Goal: Transaction & Acquisition: Purchase product/service

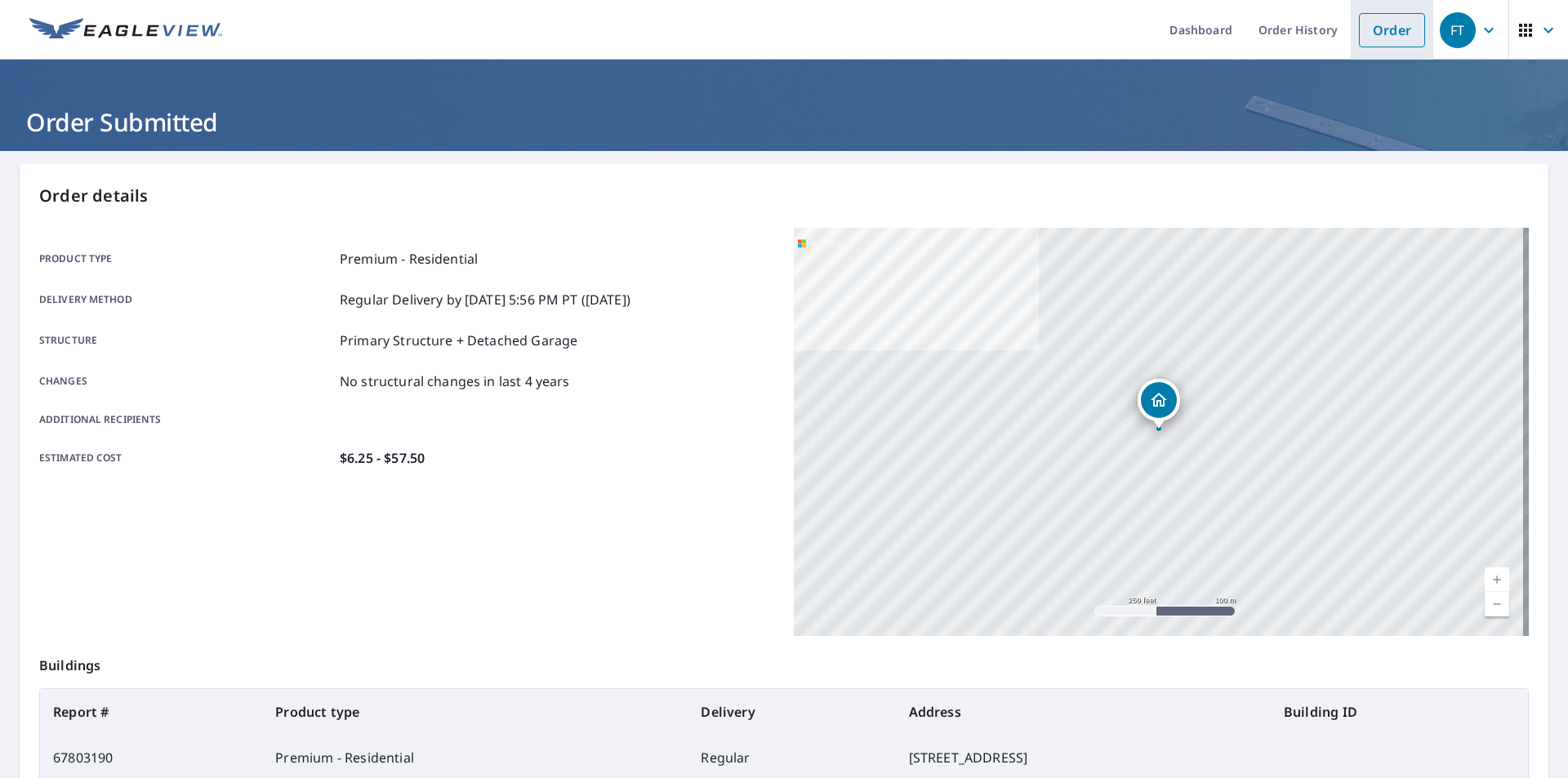
click at [1385, 29] on link "Order" at bounding box center [1391, 30] width 66 height 34
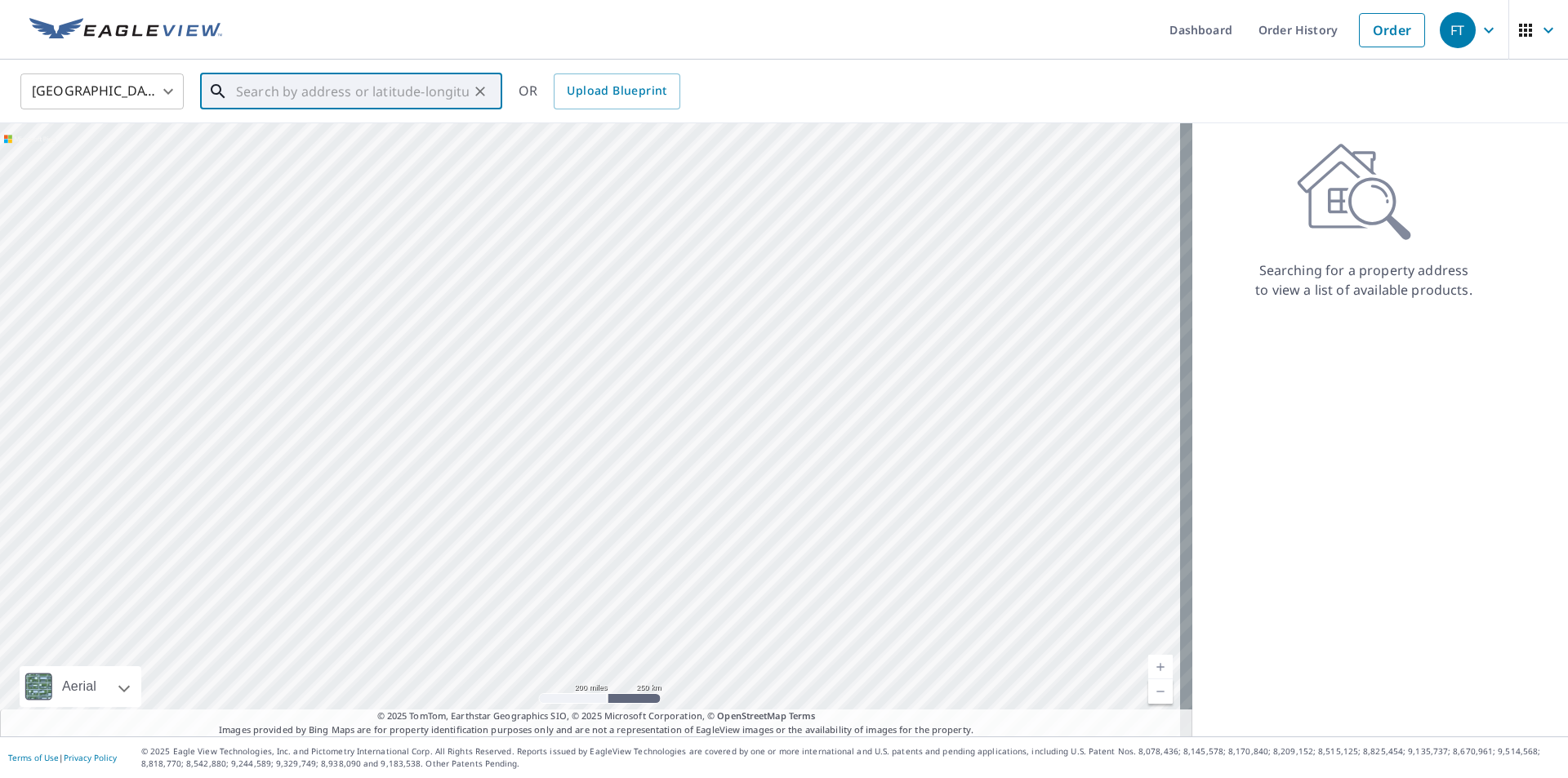
paste input "474 Moss Rose Ln Driftwood, TX 78619"
click at [332, 141] on span "474 Moss Rose Ln" at bounding box center [361, 139] width 256 height 20
type input "474 Moss Rose Ln Driftwood, TX 78619"
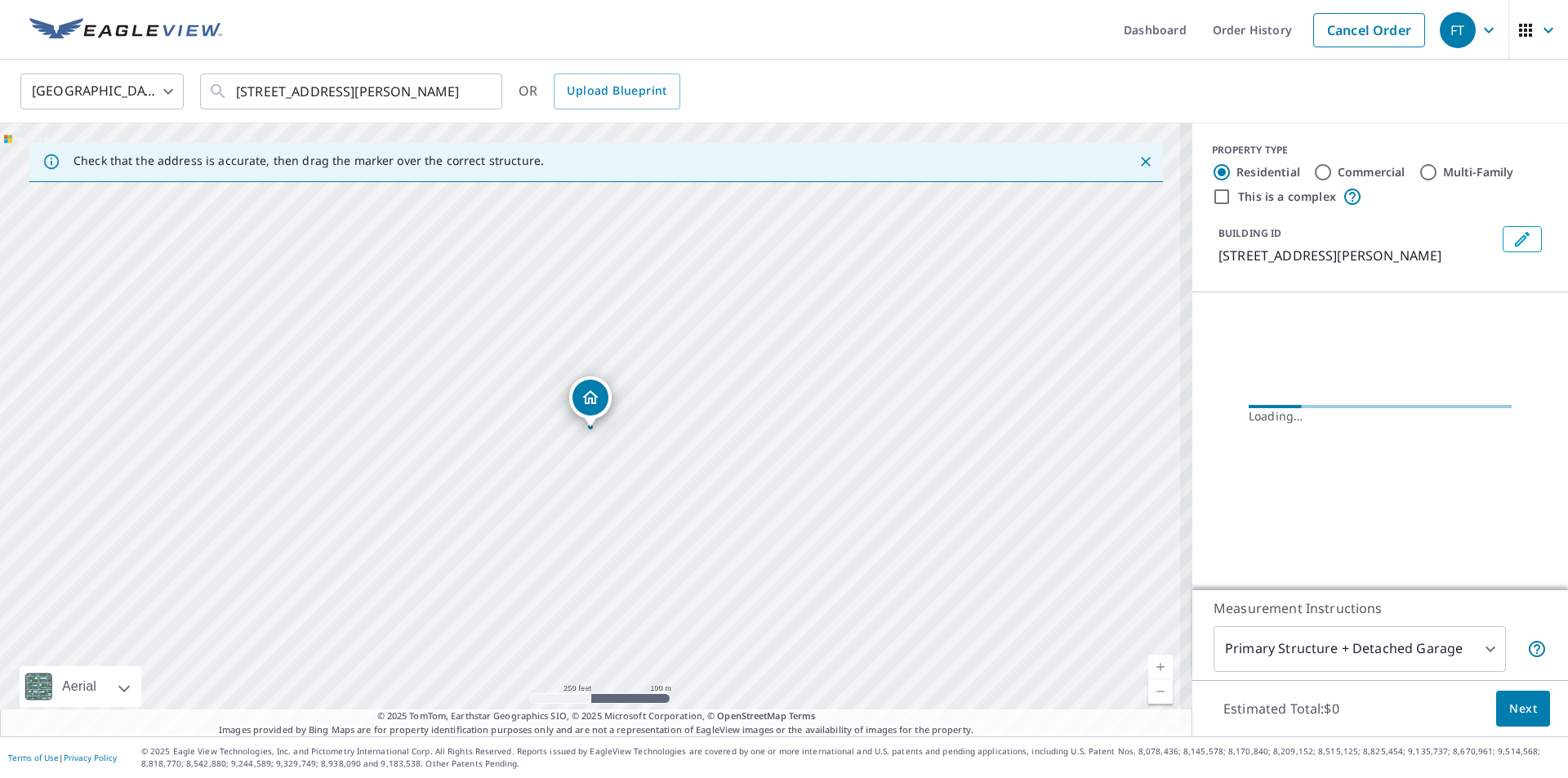
scroll to position [0, 0]
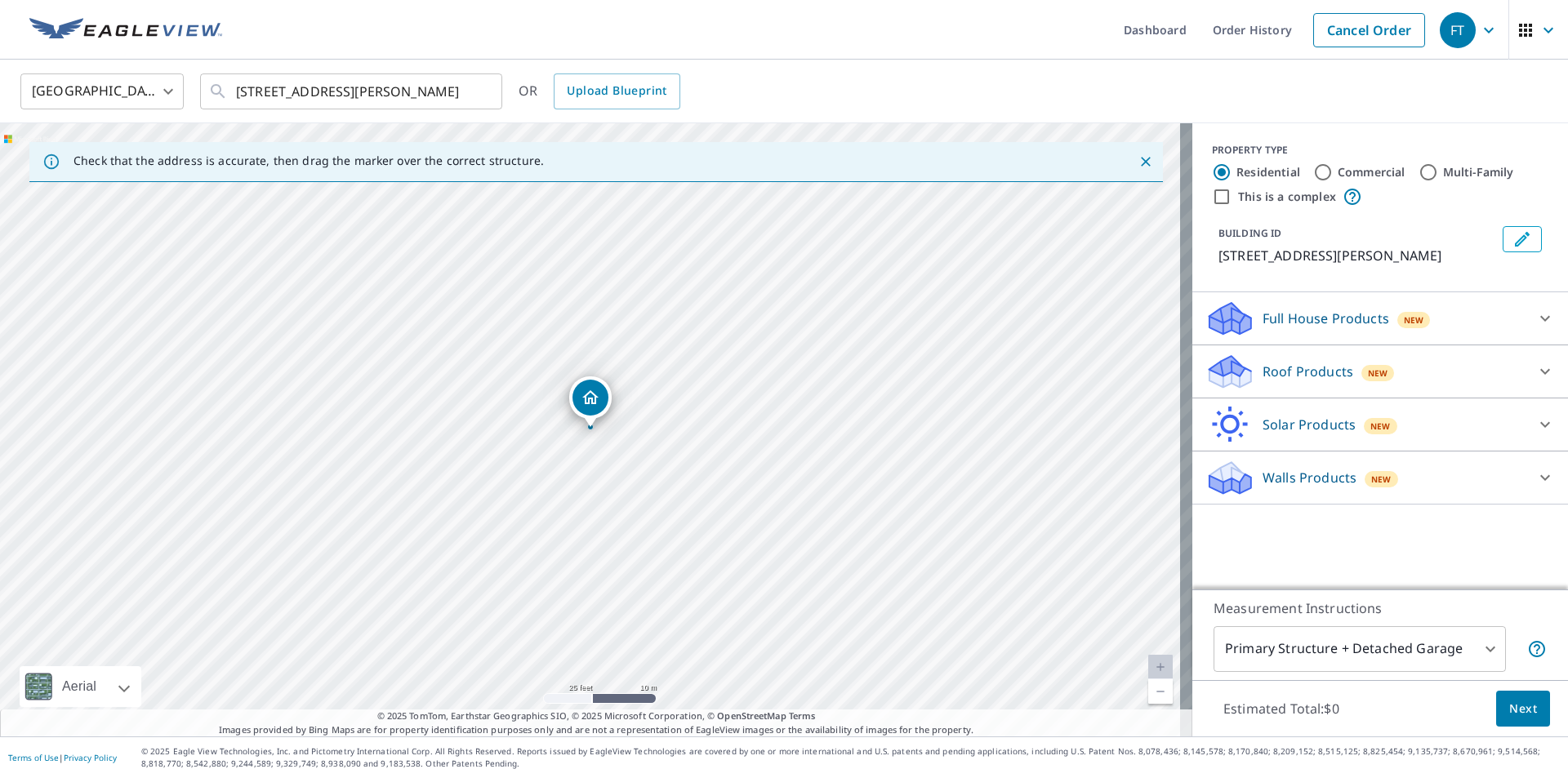
click at [1307, 376] on p "Roof Products" at bounding box center [1307, 371] width 91 height 20
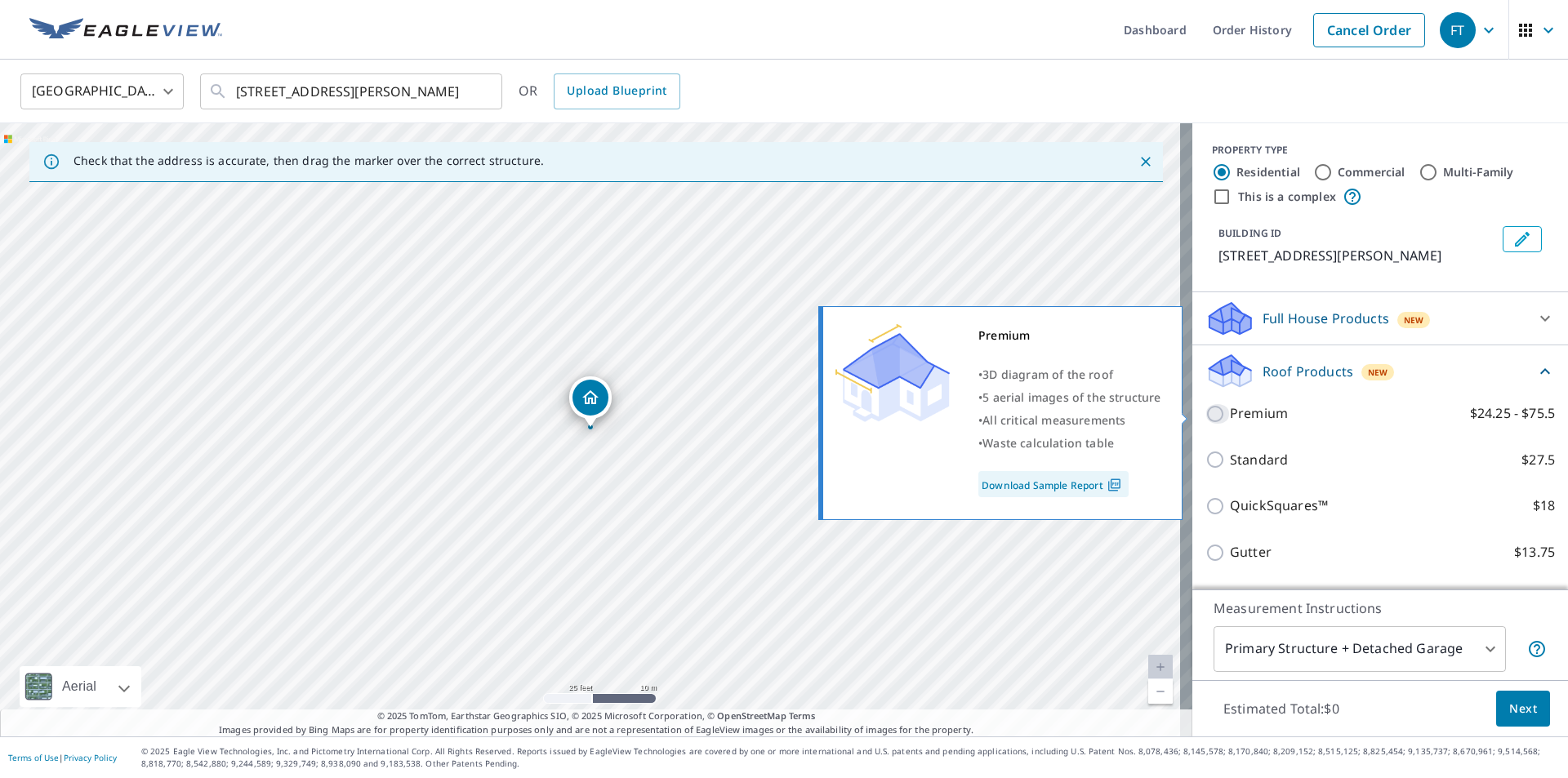
click at [1208, 416] on input "Premium $24.25 - $75.5" at bounding box center [1217, 414] width 25 height 20
checkbox input "true"
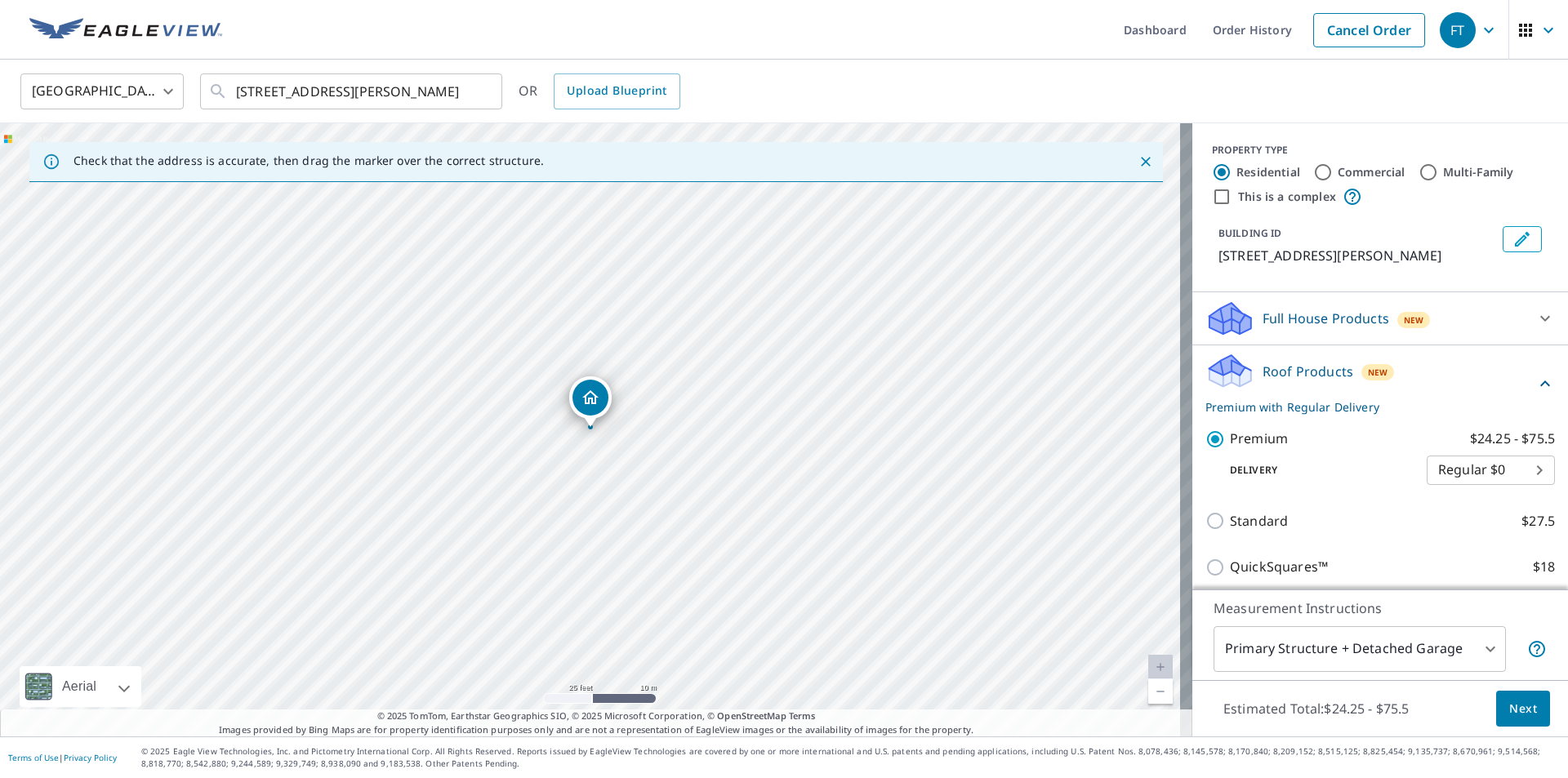
click at [1511, 706] on span "Next" at bounding box center [1523, 709] width 28 height 20
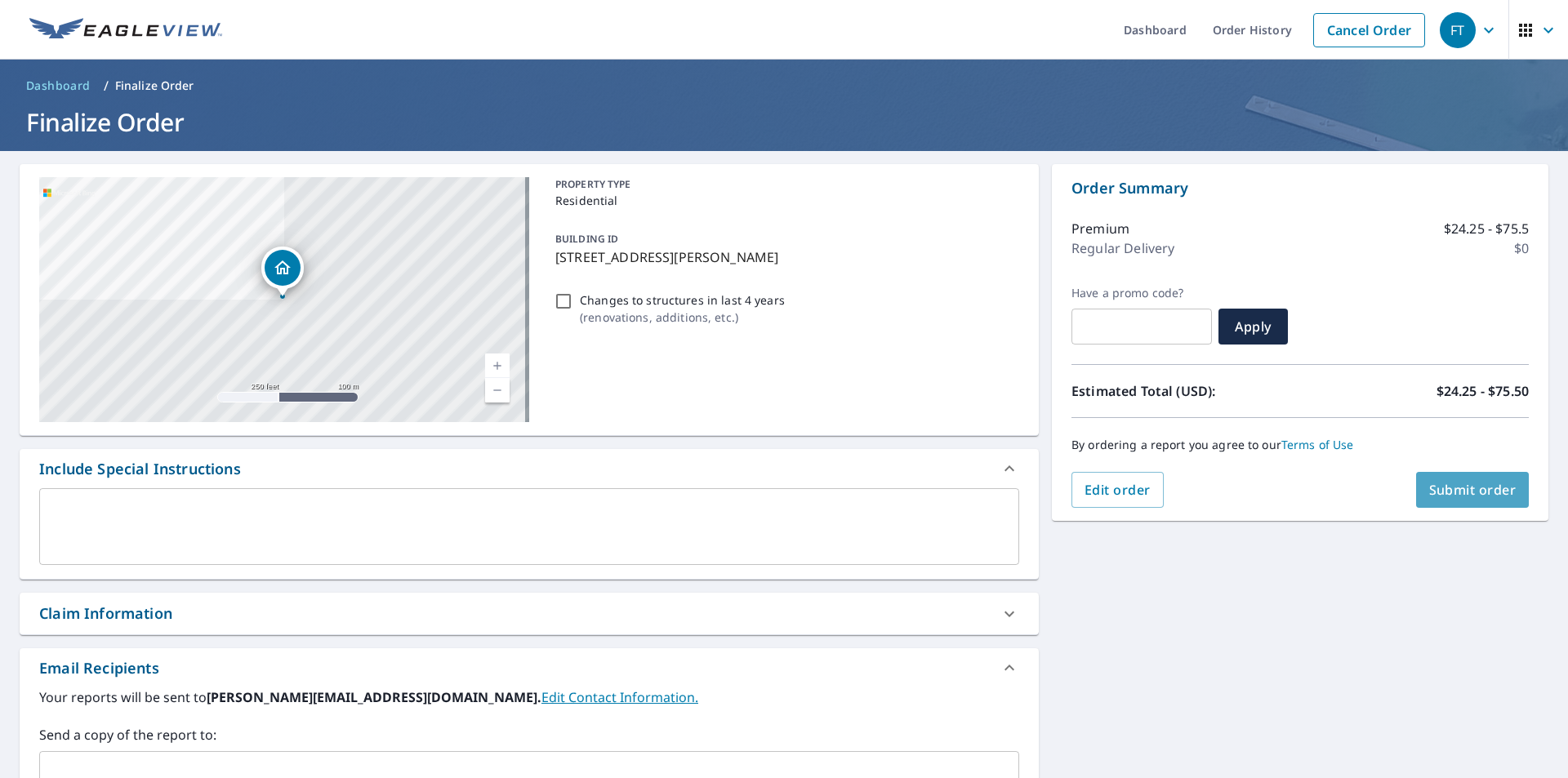
click at [1453, 482] on span "Submit order" at bounding box center [1472, 490] width 88 height 18
